Goal: Navigation & Orientation: Find specific page/section

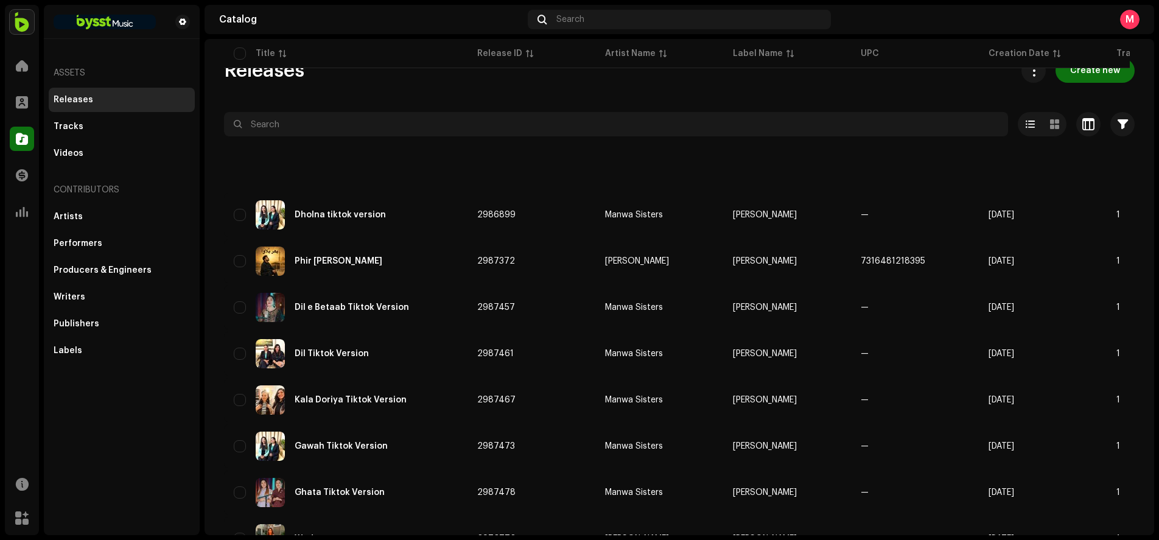
scroll to position [802, 0]
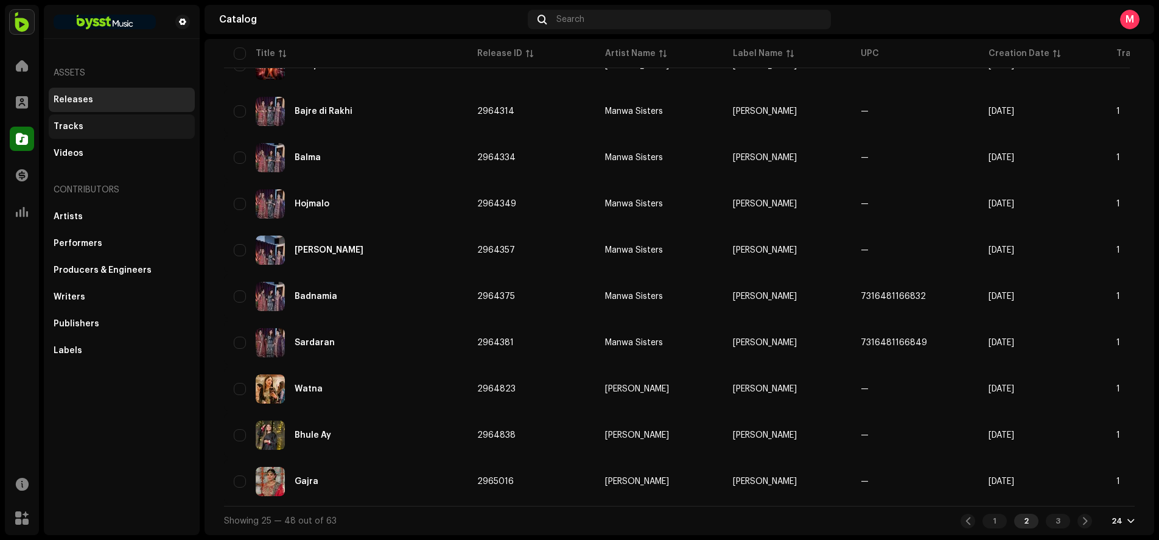
click at [61, 123] on div "Tracks" at bounding box center [69, 127] width 30 height 10
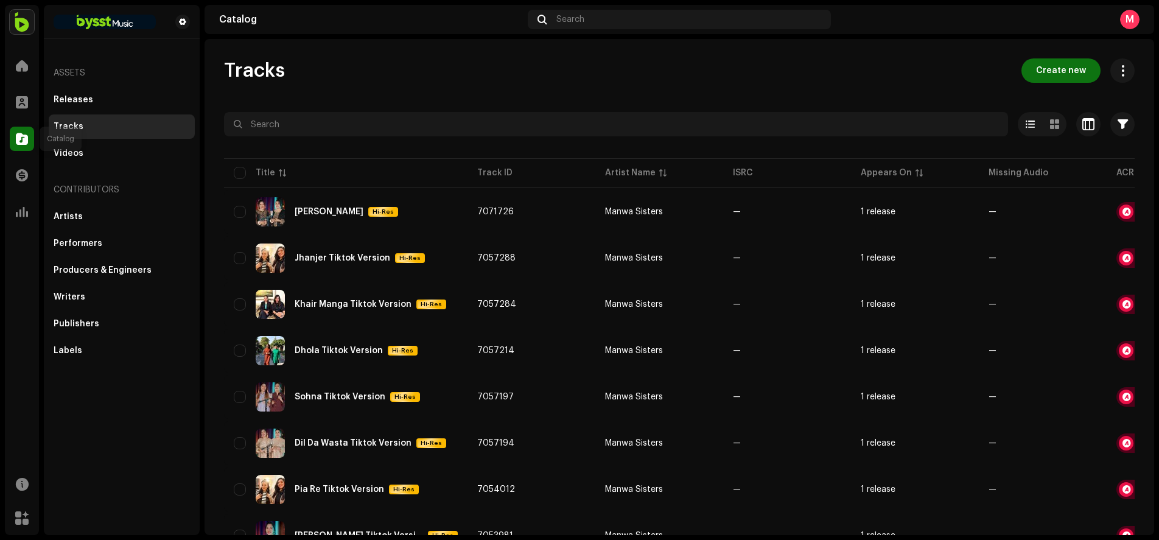
click at [23, 141] on span at bounding box center [22, 139] width 12 height 10
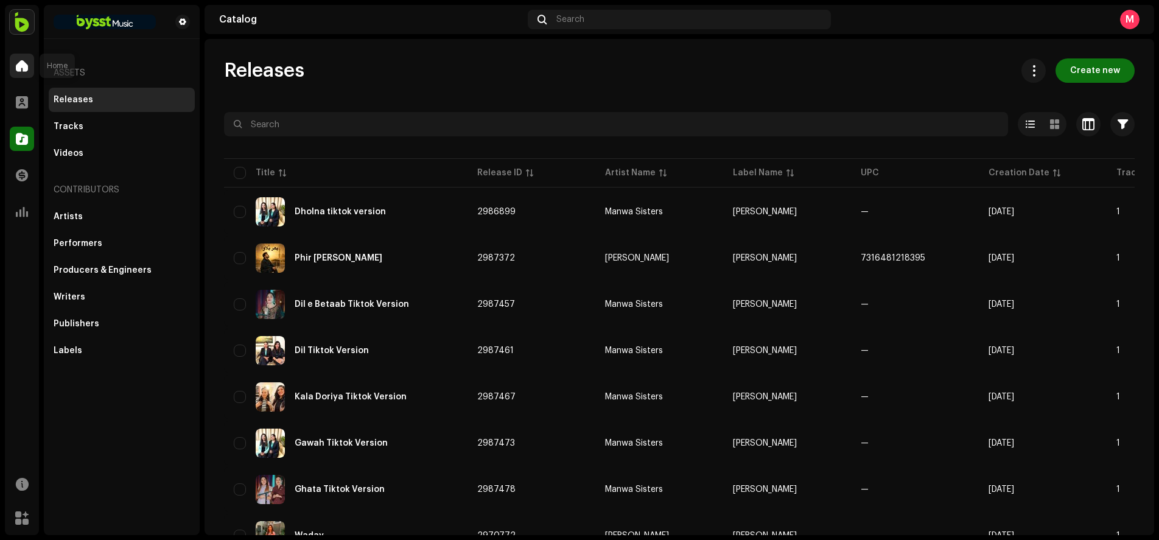
click at [15, 63] on div at bounding box center [22, 66] width 24 height 24
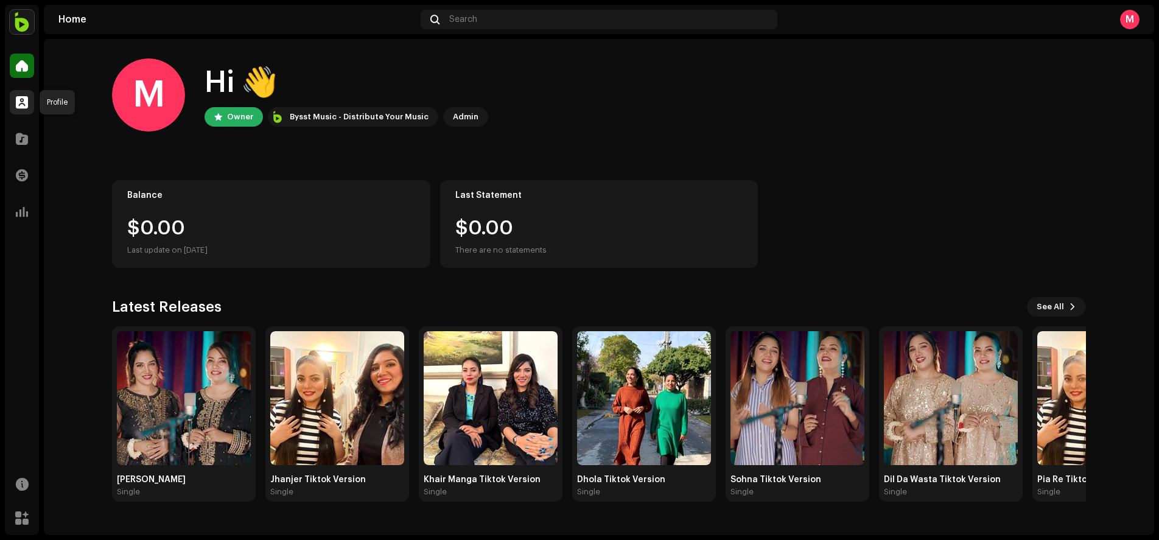
click at [24, 103] on span at bounding box center [22, 102] width 12 height 10
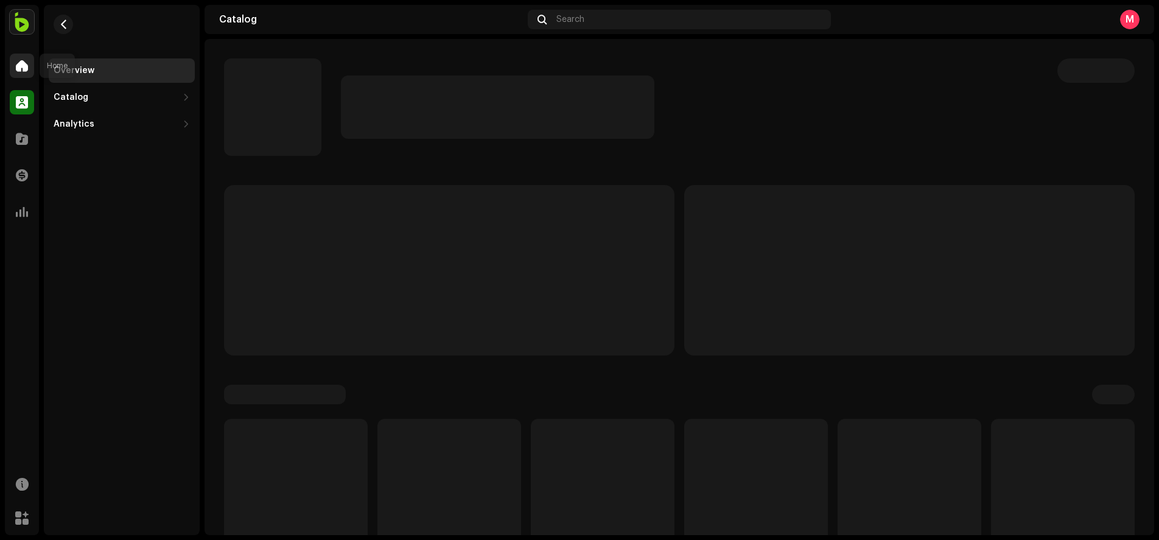
click at [17, 65] on span at bounding box center [22, 66] width 12 height 10
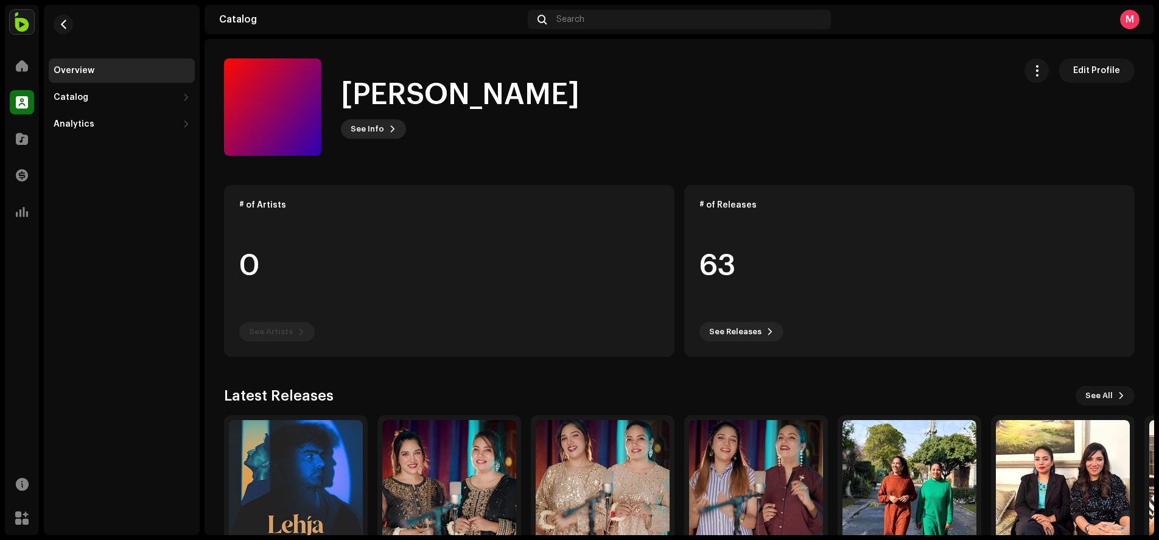
click at [389, 127] on span at bounding box center [392, 129] width 7 height 10
click at [33, 93] on div "Mehmood J 1015647 Description —" at bounding box center [579, 270] width 1159 height 540
click at [29, 71] on div at bounding box center [22, 66] width 24 height 24
